Goal: Information Seeking & Learning: Find specific fact

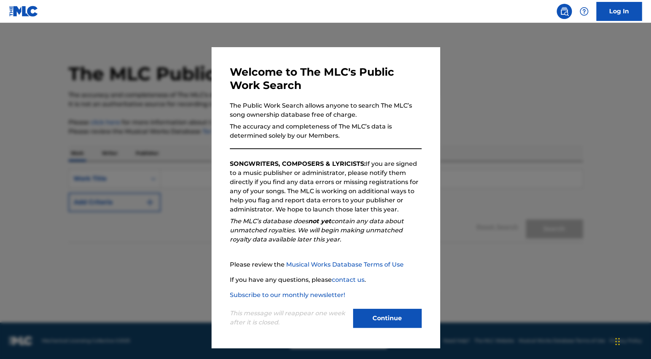
click at [367, 325] on button "Continue" at bounding box center [387, 318] width 69 height 19
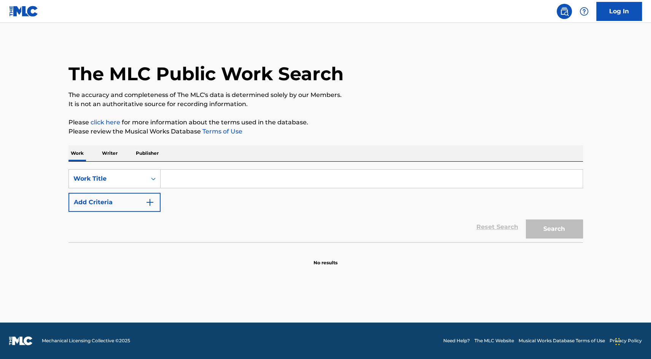
click at [201, 177] on input "Search Form" at bounding box center [372, 179] width 422 height 18
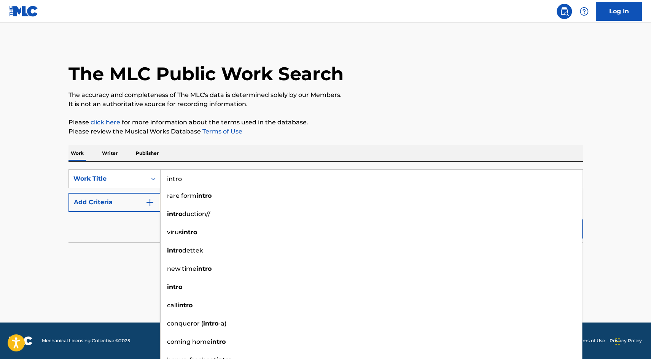
type input "intro"
click at [125, 200] on button "Add Criteria" at bounding box center [115, 202] width 92 height 19
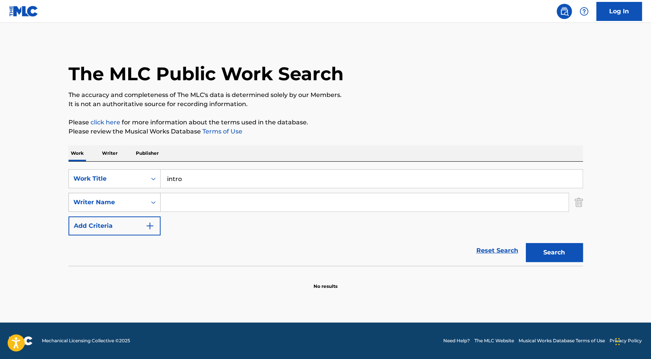
click at [142, 206] on div "Writer Name" at bounding box center [108, 202] width 78 height 14
click at [183, 209] on input "Search Form" at bounding box center [365, 202] width 408 height 18
type input "[PERSON_NAME]"
click at [526, 243] on button "Search" at bounding box center [554, 252] width 57 height 19
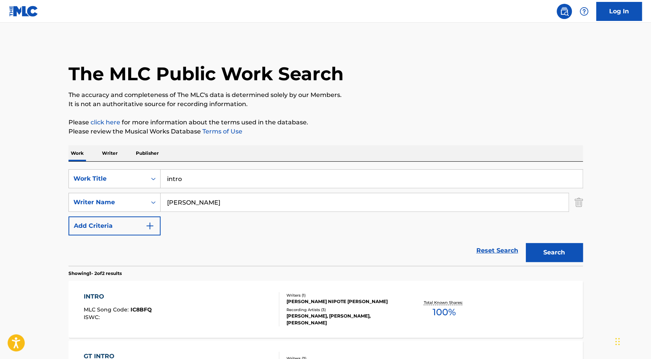
scroll to position [91, 0]
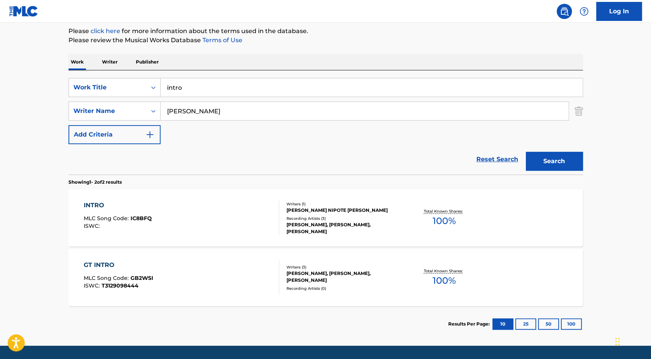
click at [241, 236] on div "INTRO MLC Song Code : IC8BFQ ISWC : Writers ( 1 ) [PERSON_NAME] NIPOTE [PERSON_…" at bounding box center [326, 218] width 515 height 57
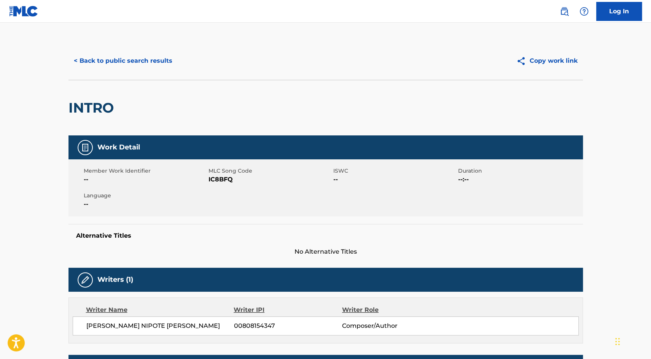
click at [97, 57] on button "< Back to public search results" at bounding box center [123, 60] width 109 height 19
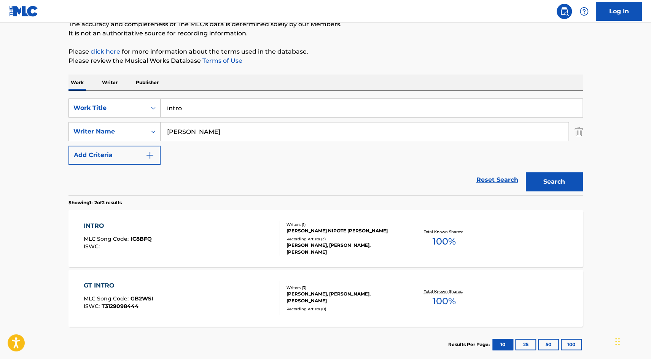
click at [208, 111] on input "intro" at bounding box center [372, 108] width 422 height 18
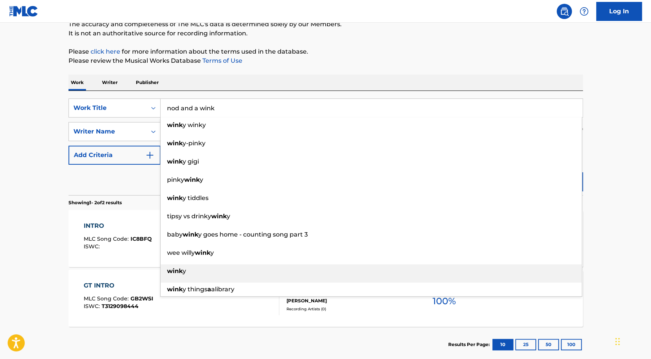
click at [183, 271] on span "y" at bounding box center [184, 271] width 3 height 7
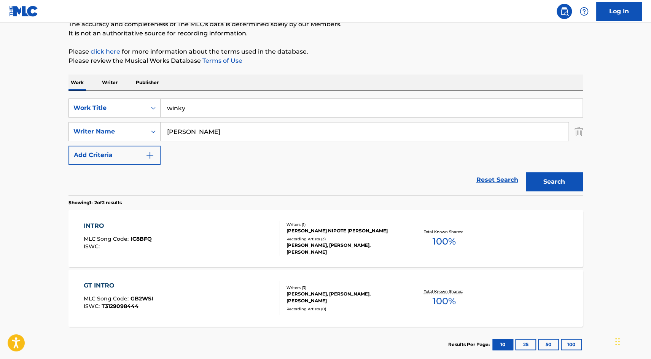
click at [559, 178] on button "Search" at bounding box center [554, 181] width 57 height 19
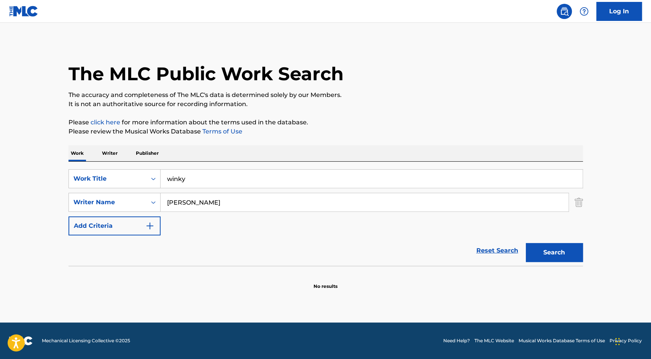
click at [231, 183] on input "winky" at bounding box center [372, 179] width 422 height 18
click at [225, 181] on input "angel face" at bounding box center [372, 179] width 422 height 18
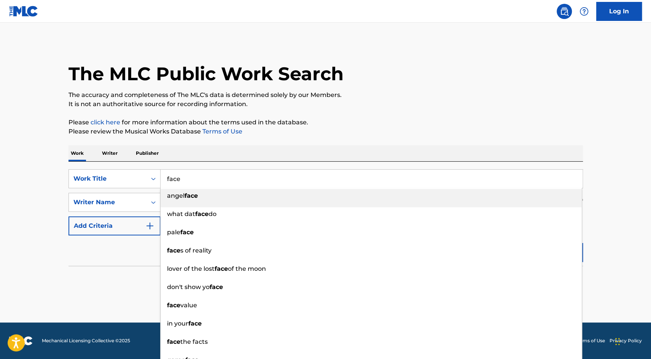
click at [391, 112] on div "The MLC Public Work Search The accuracy and completeness of The MLC's data is d…" at bounding box center [325, 166] width 533 height 248
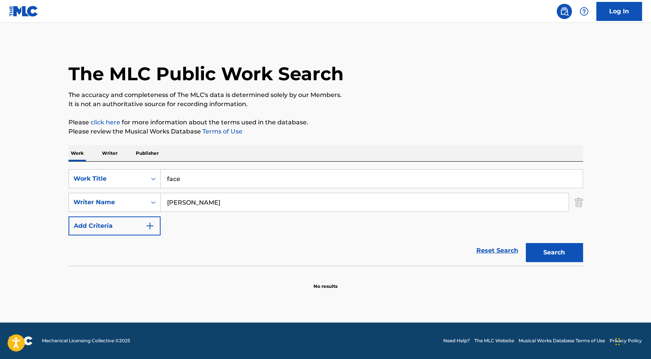
click at [556, 263] on div "Search" at bounding box center [552, 251] width 61 height 30
click at [553, 257] on button "Search" at bounding box center [554, 252] width 57 height 19
click at [365, 180] on input "face" at bounding box center [372, 179] width 422 height 18
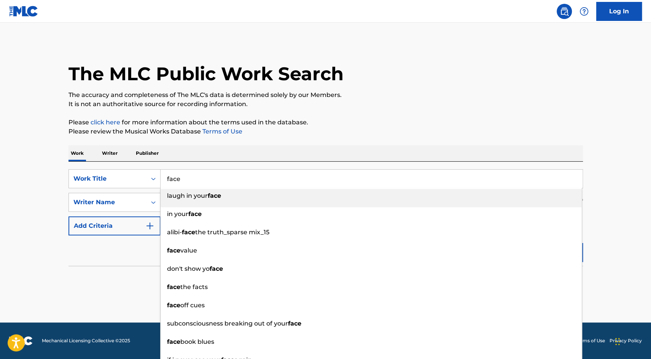
click at [365, 180] on input "face" at bounding box center [372, 179] width 422 height 18
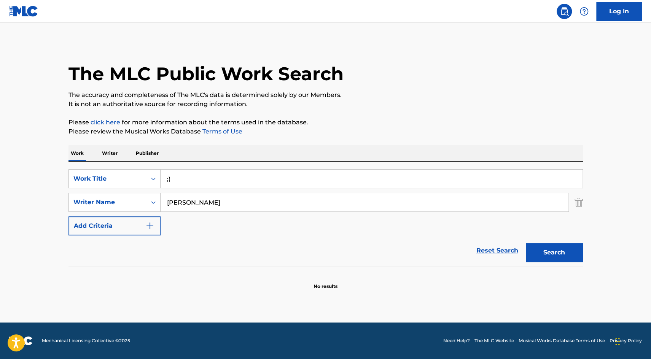
click at [554, 249] on button "Search" at bounding box center [554, 252] width 57 height 19
click at [207, 186] on input ";)" at bounding box center [372, 179] width 422 height 18
click at [168, 182] on input ";threat" at bounding box center [372, 179] width 422 height 18
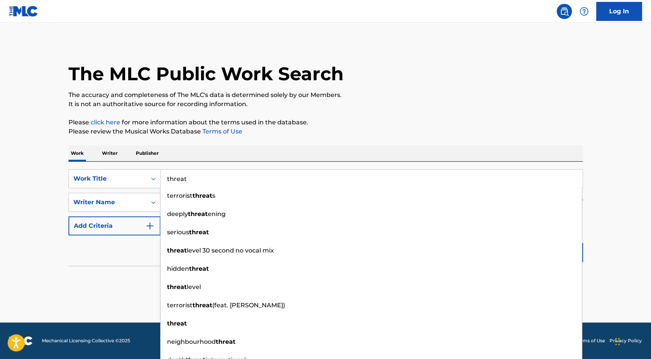
type input "threat"
click at [638, 189] on main "The MLC Public Work Search The accuracy and completeness of The MLC's data is d…" at bounding box center [325, 173] width 651 height 300
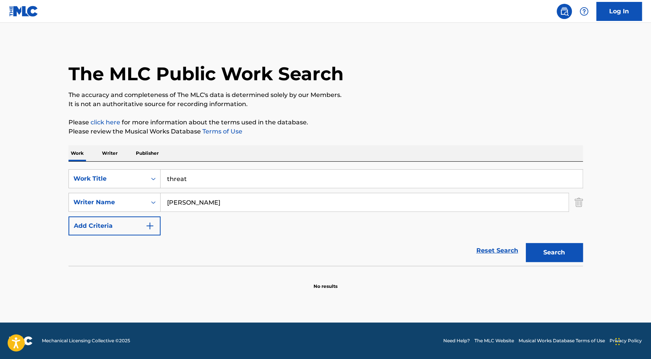
click at [559, 251] on button "Search" at bounding box center [554, 252] width 57 height 19
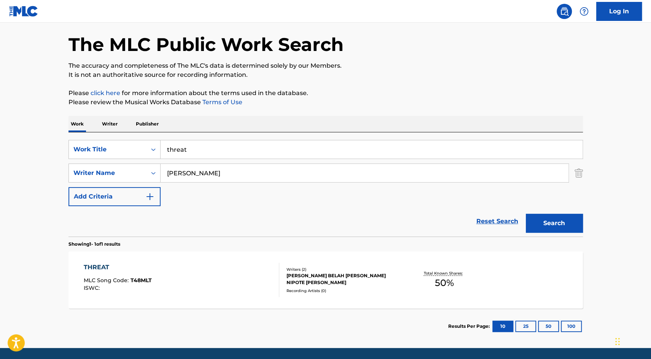
scroll to position [41, 0]
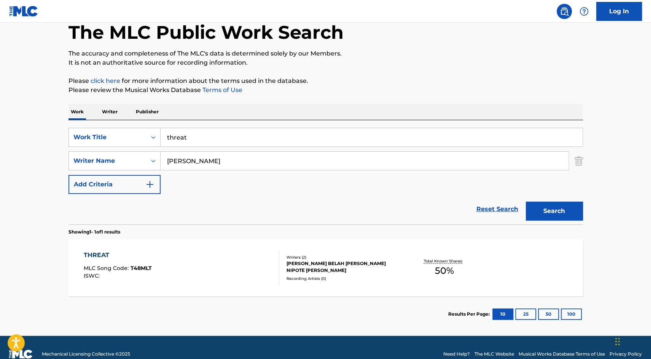
click at [194, 274] on div "THREAT MLC Song Code : T48MLT ISWC :" at bounding box center [182, 268] width 196 height 34
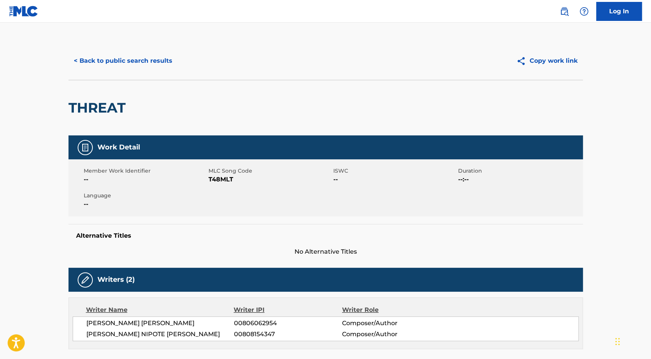
click at [160, 68] on button "< Back to public search results" at bounding box center [123, 60] width 109 height 19
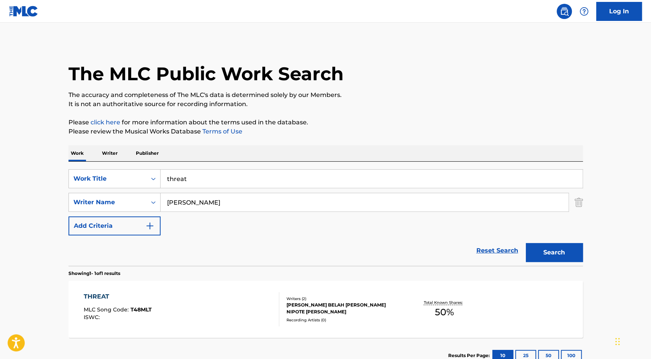
scroll to position [11, 0]
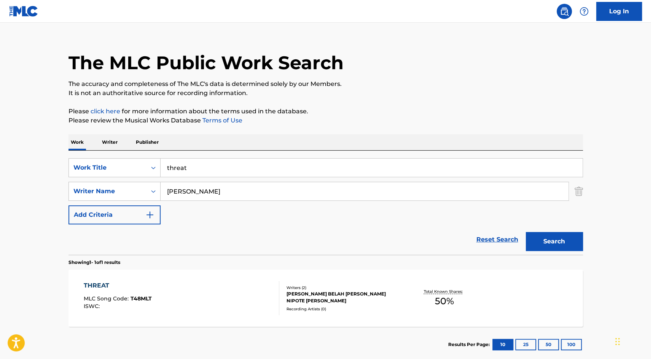
click at [201, 167] on input "threat" at bounding box center [372, 168] width 422 height 18
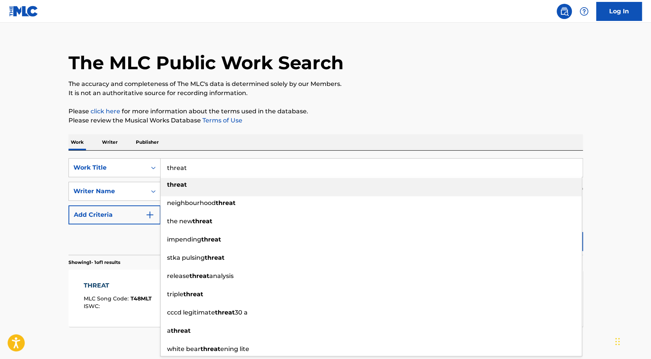
click at [201, 167] on input "threat" at bounding box center [372, 168] width 422 height 18
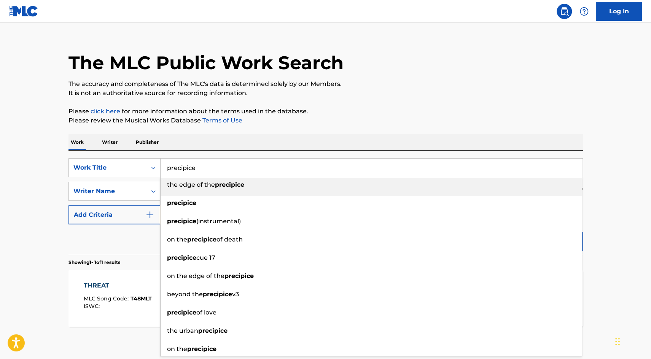
type input "precipice"
click at [301, 124] on p "Please review the Musical Works Database Terms of Use" at bounding box center [326, 120] width 515 height 9
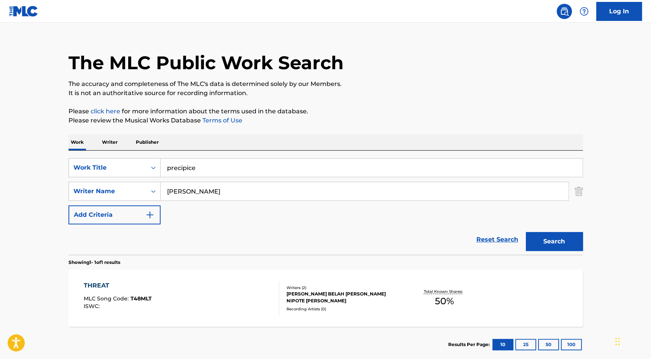
click at [543, 238] on button "Search" at bounding box center [554, 241] width 57 height 19
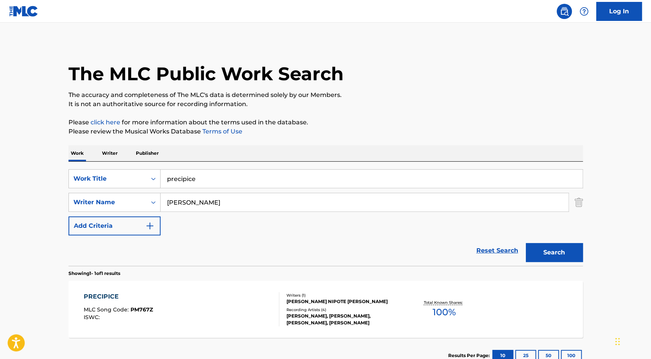
scroll to position [48, 0]
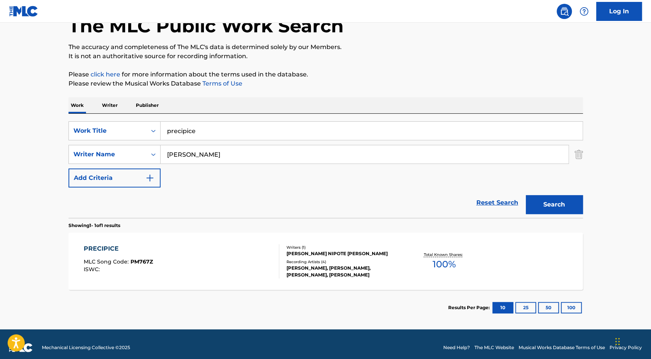
click at [232, 273] on div "PRECIPICE MLC Song Code : PM767Z ISWC :" at bounding box center [182, 261] width 196 height 34
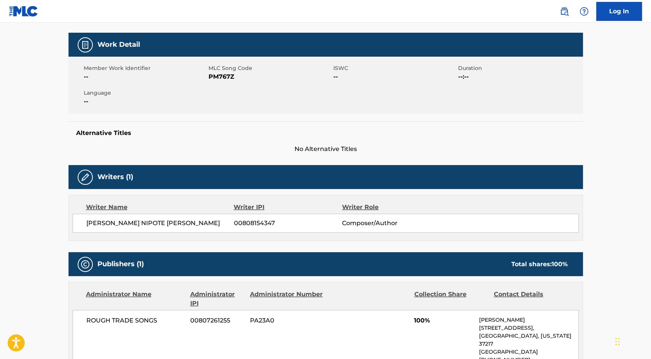
scroll to position [45, 0]
